Goal: Transaction & Acquisition: Purchase product/service

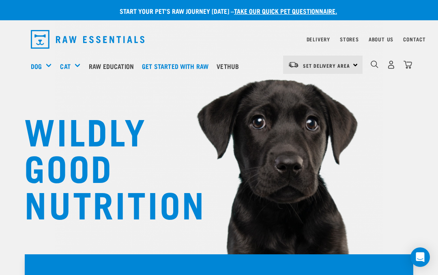
click at [0, 0] on div "Shop All Dog" at bounding box center [0, 0] width 0 height 0
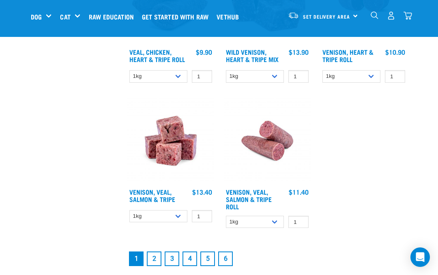
scroll to position [1504, 0]
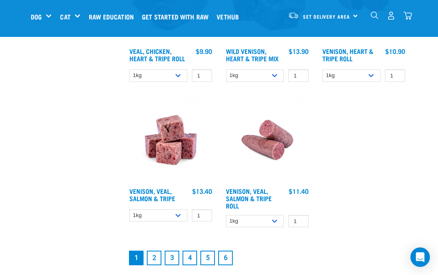
click at [157, 264] on link "2" at bounding box center [154, 258] width 15 height 15
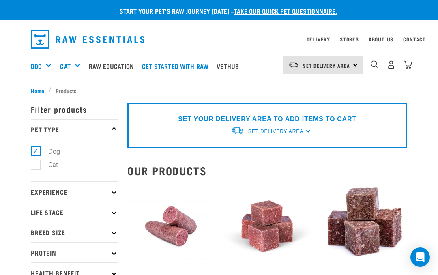
click at [381, 60] on div "0" at bounding box center [391, 65] width 42 height 18
click at [375, 61] on img "dropdown navigation" at bounding box center [375, 64] width 8 height 8
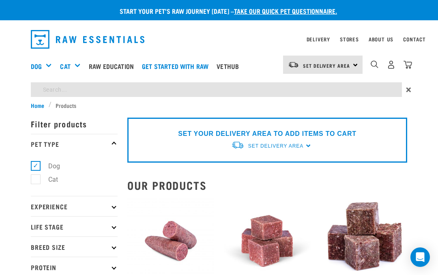
click at [158, 92] on input "search" at bounding box center [216, 89] width 371 height 15
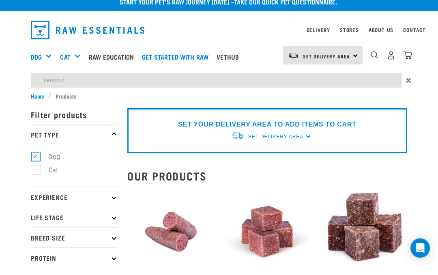
type input "Venison"
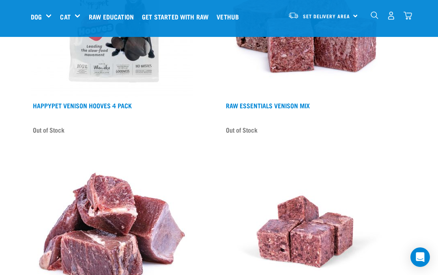
scroll to position [2369, 0]
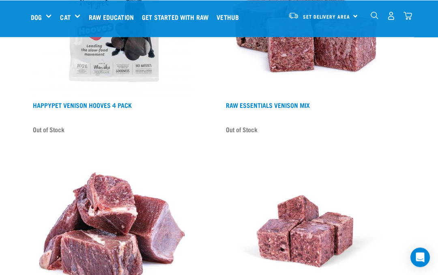
click at [307, 96] on img at bounding box center [305, 16] width 162 height 162
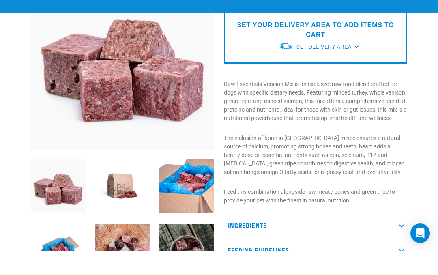
scroll to position [101, 0]
